Goal: Transaction & Acquisition: Book appointment/travel/reservation

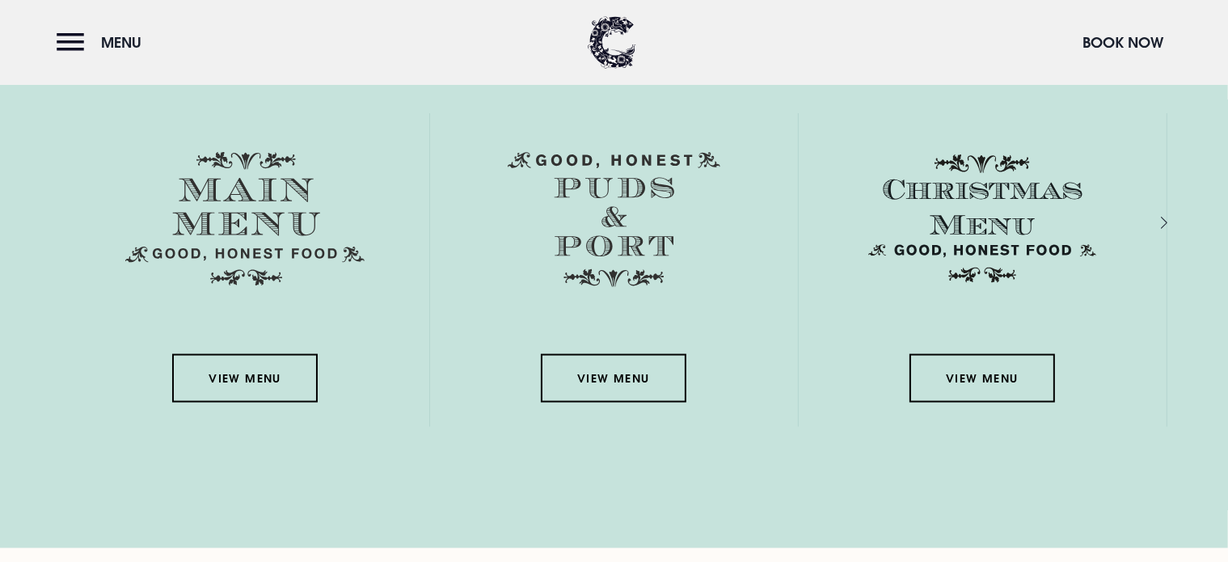
scroll to position [2360, 0]
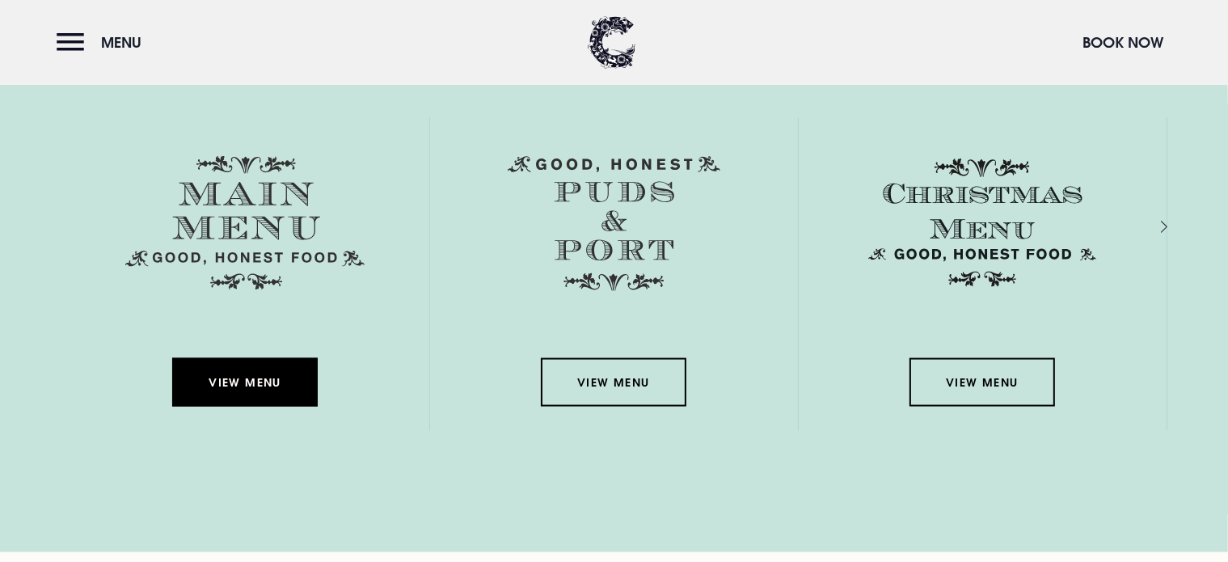
click at [230, 386] on link "View Menu" at bounding box center [244, 382] width 145 height 48
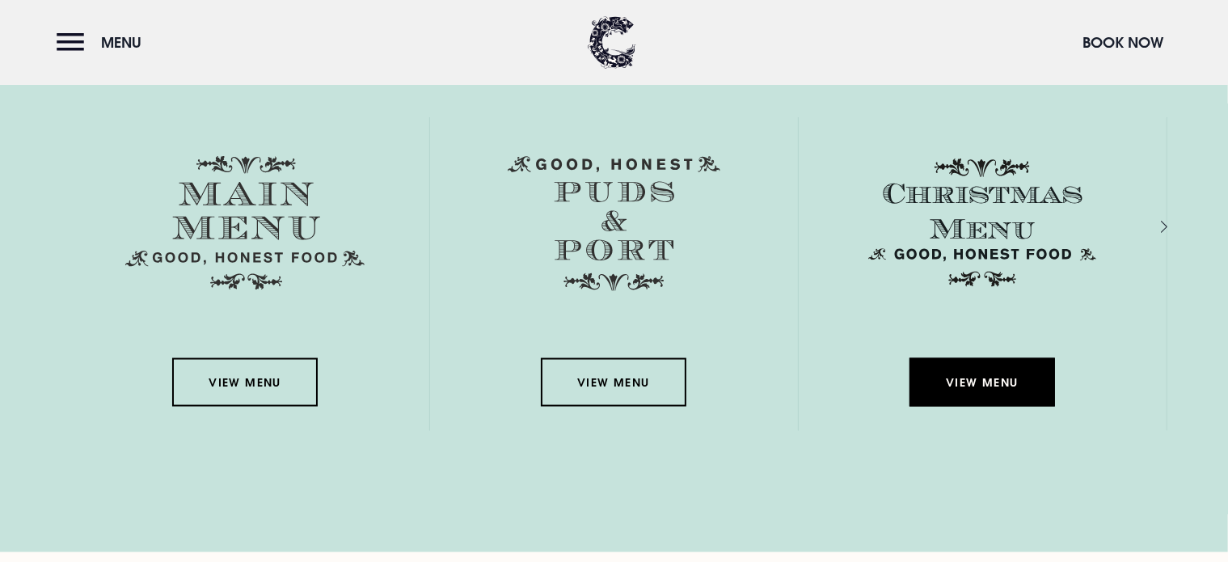
click at [966, 385] on link "View Menu" at bounding box center [981, 382] width 145 height 48
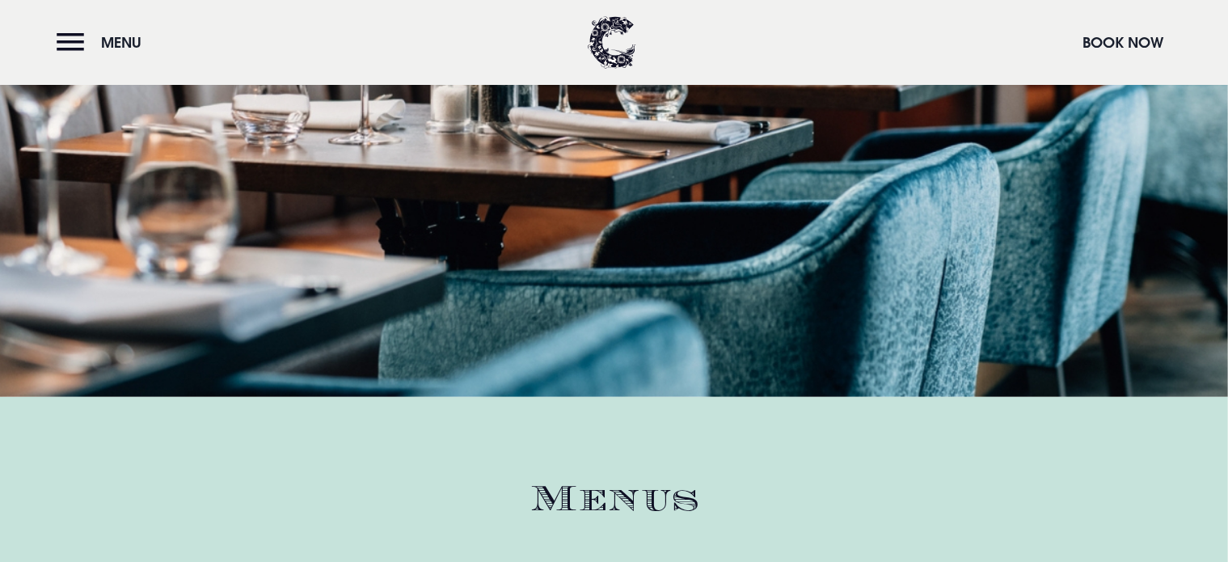
scroll to position [1907, 0]
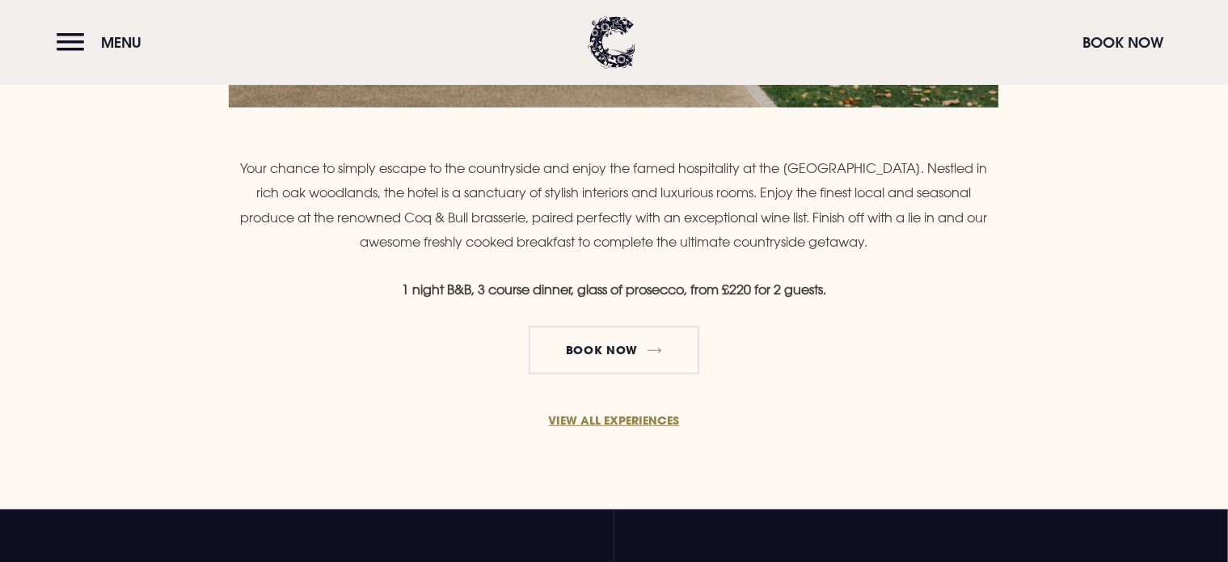
scroll to position [1168, 0]
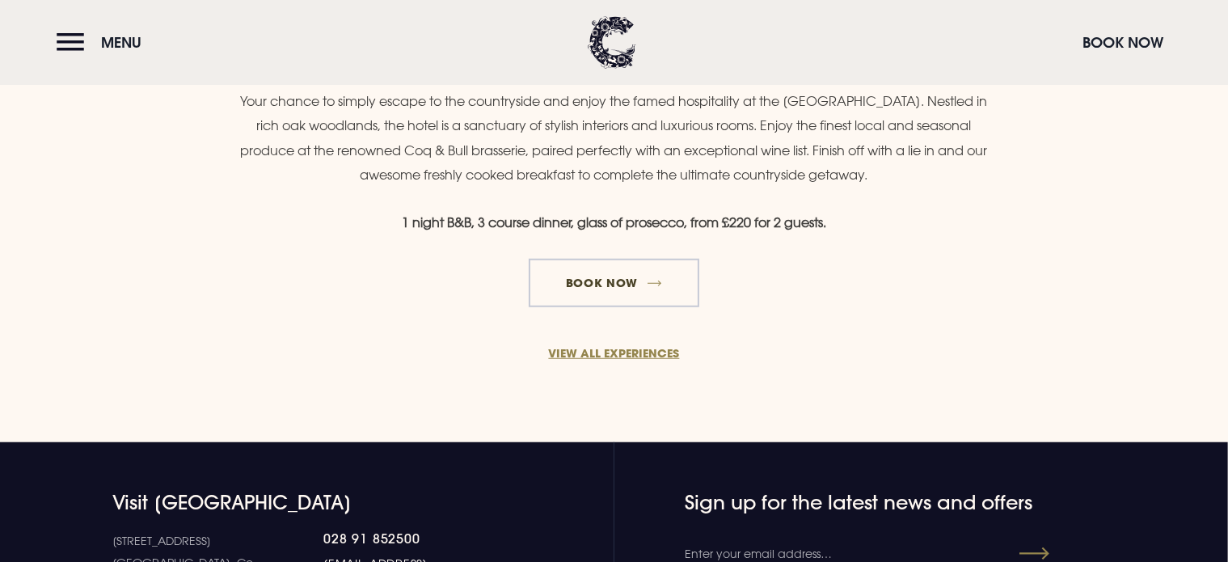
click at [550, 300] on link "Book Now" at bounding box center [613, 283] width 170 height 48
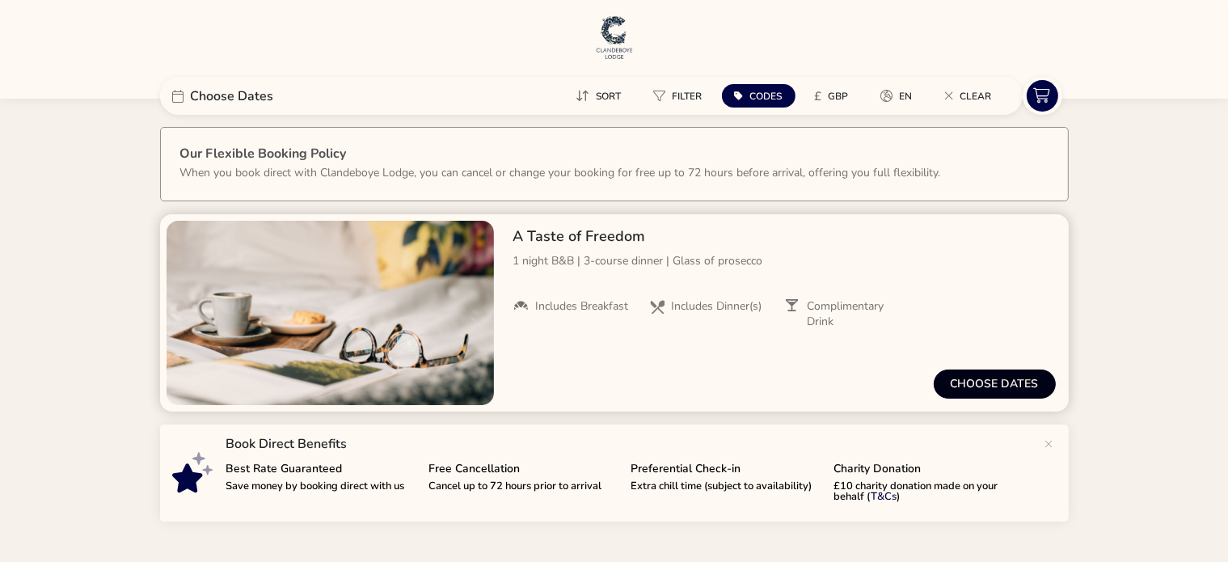
click at [994, 381] on button "Choose dates" at bounding box center [994, 383] width 122 height 29
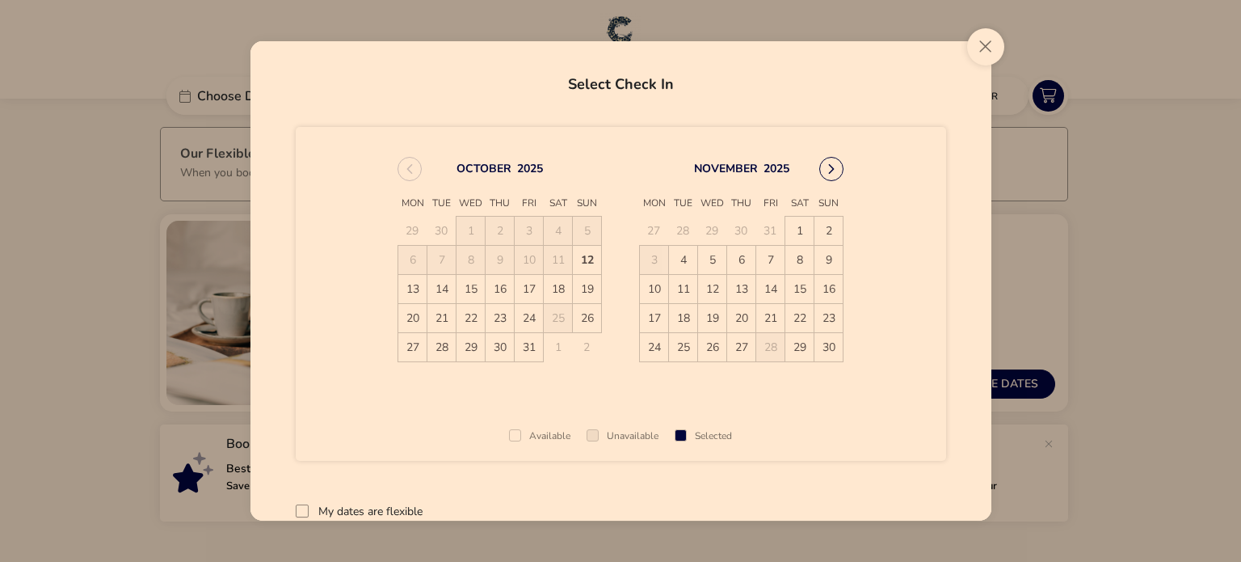
click at [832, 171] on icon "Next Month" at bounding box center [831, 168] width 11 height 11
click at [797, 256] on span "13" at bounding box center [799, 260] width 28 height 28
click at [821, 255] on span "14" at bounding box center [829, 260] width 28 height 28
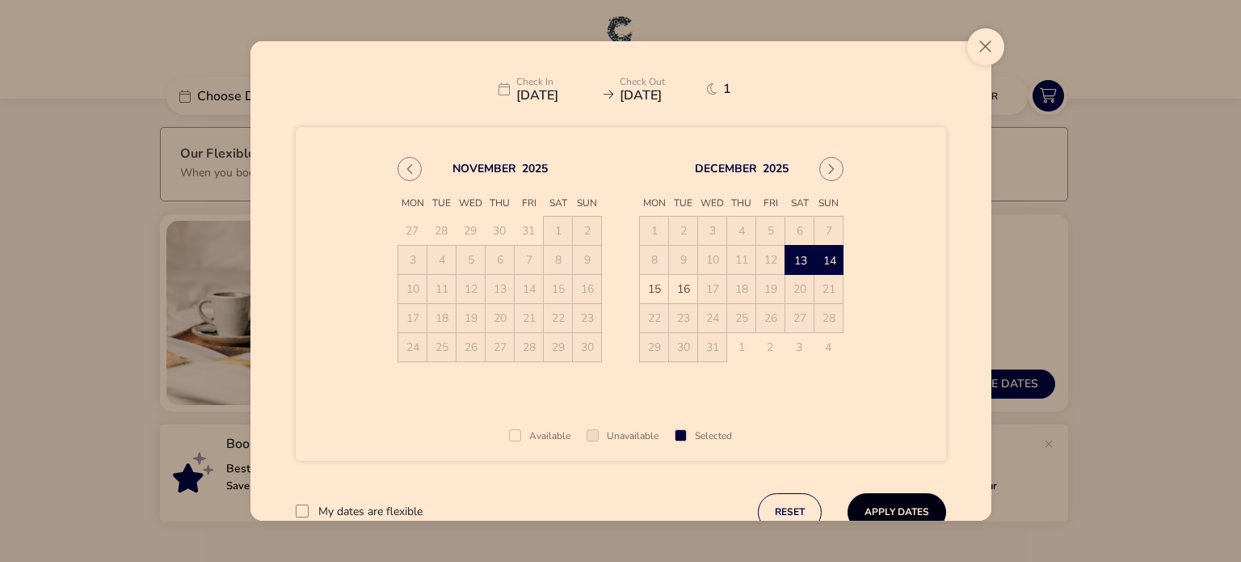
click at [890, 515] on button "Apply Dates" at bounding box center [897, 512] width 99 height 38
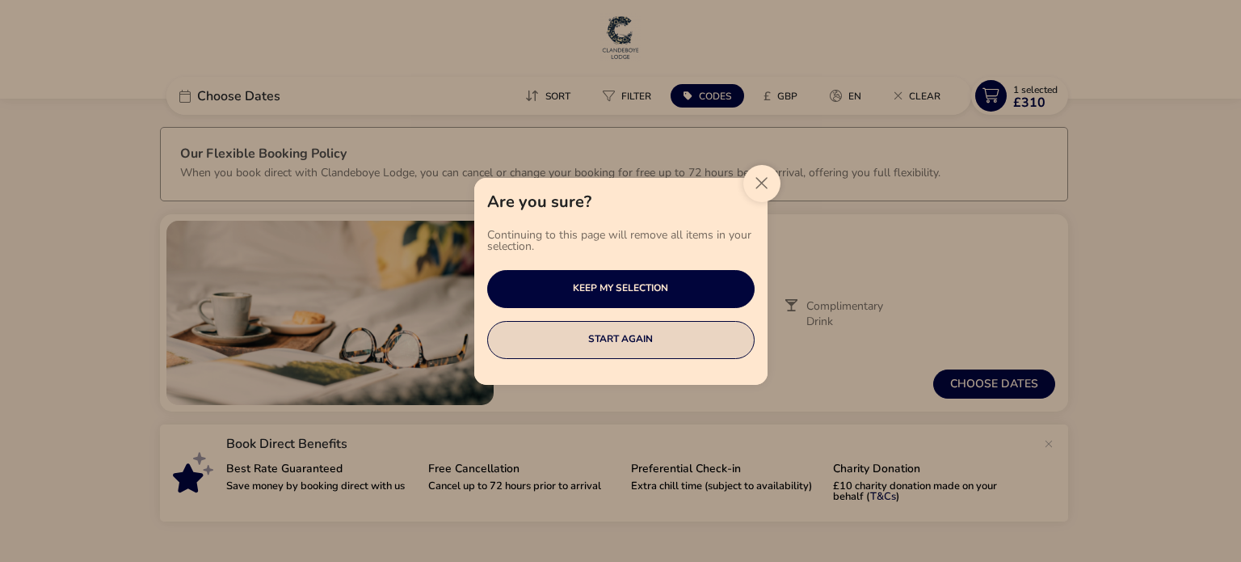
click at [657, 331] on button "START AGAIN" at bounding box center [620, 340] width 267 height 38
